Goal: Entertainment & Leisure: Consume media (video, audio)

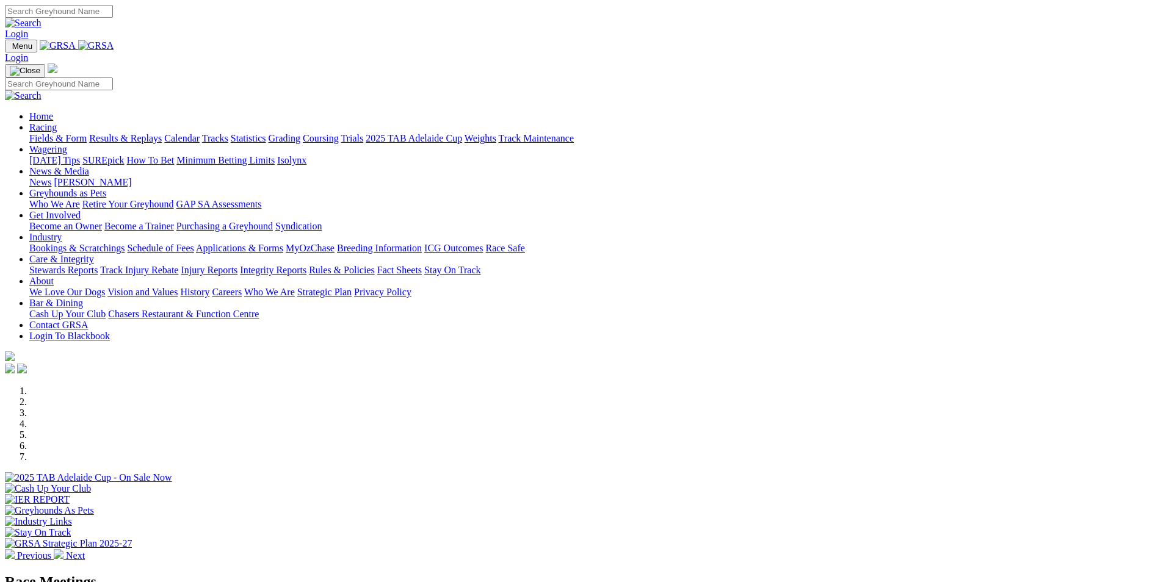
click at [162, 133] on link "Results & Replays" at bounding box center [125, 138] width 73 height 10
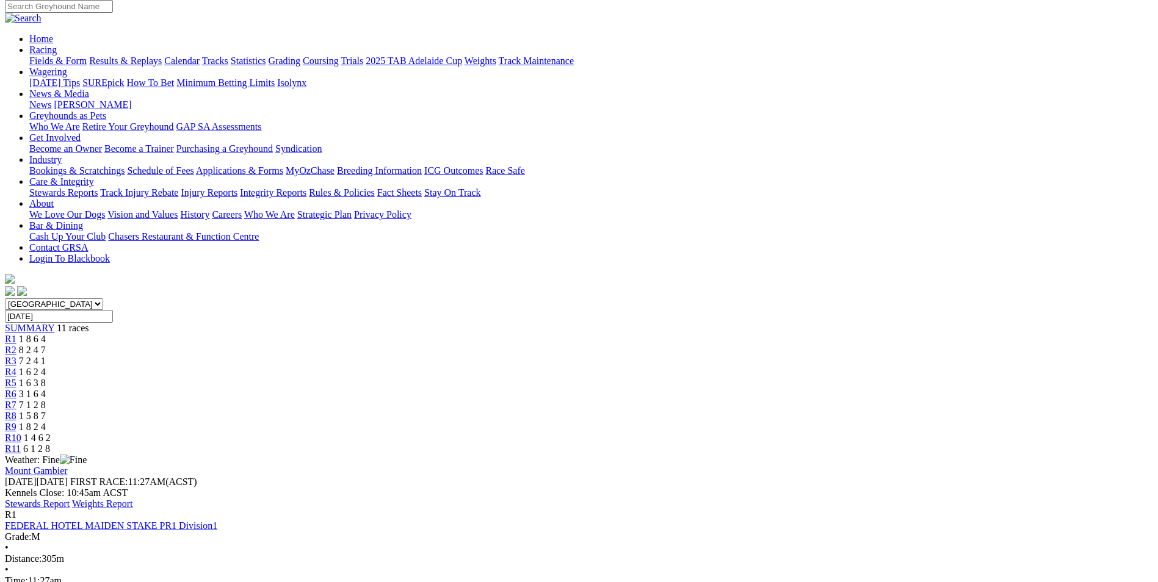
scroll to position [61, 0]
